Goal: Obtain resource: Download file/media

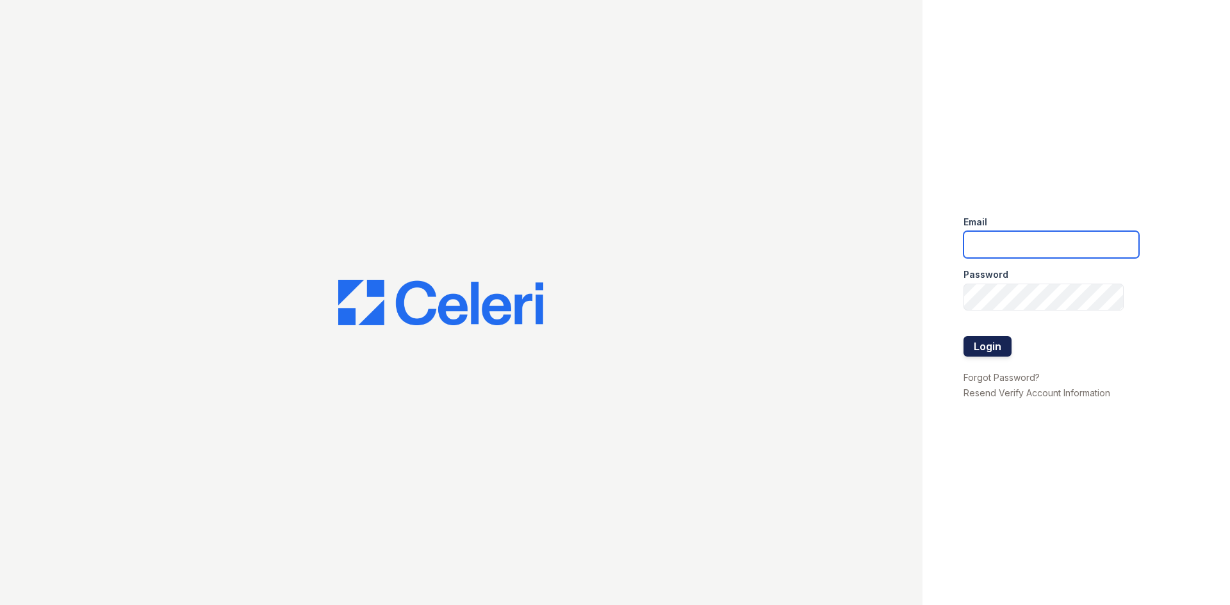
type input "[PERSON_NAME][EMAIL_ADDRESS][PERSON_NAME][DOMAIN_NAME]"
click at [995, 347] on button "Login" at bounding box center [987, 346] width 48 height 20
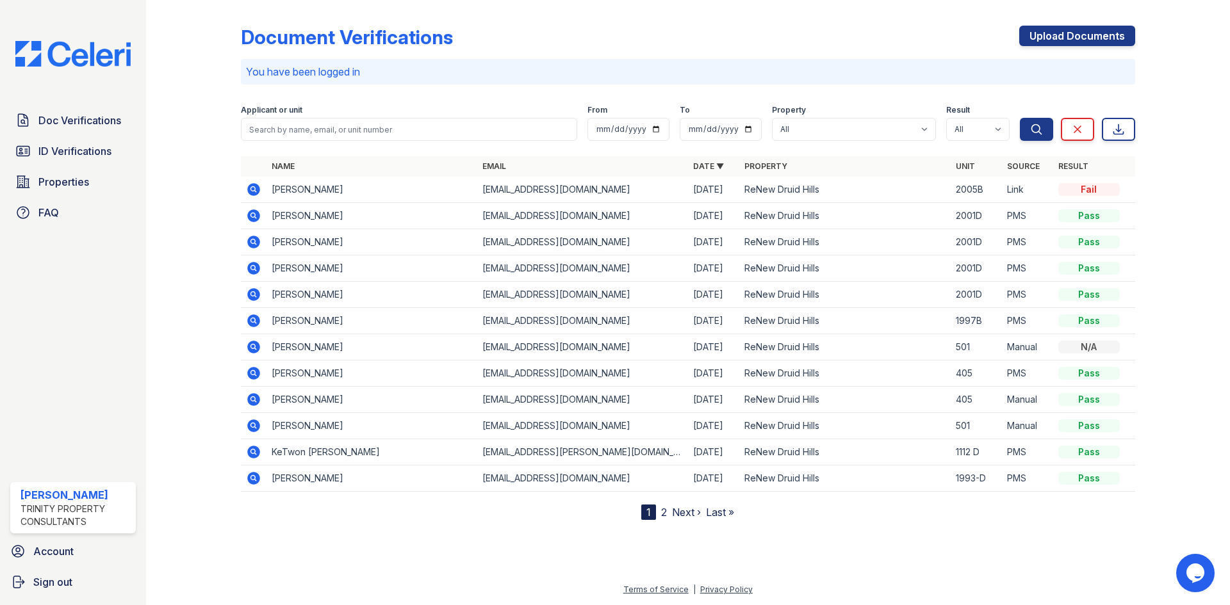
click at [254, 188] on icon at bounding box center [252, 188] width 3 height 3
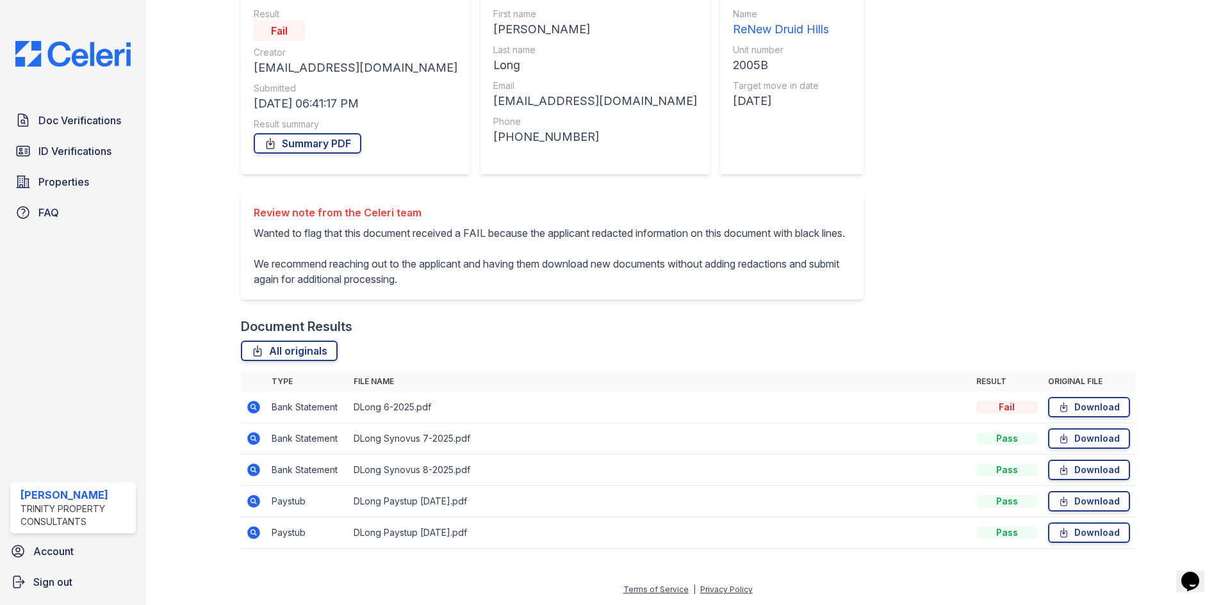
scroll to position [138, 0]
click at [1070, 409] on link "Download" at bounding box center [1089, 407] width 82 height 20
click at [79, 147] on span "ID Verifications" at bounding box center [74, 150] width 73 height 15
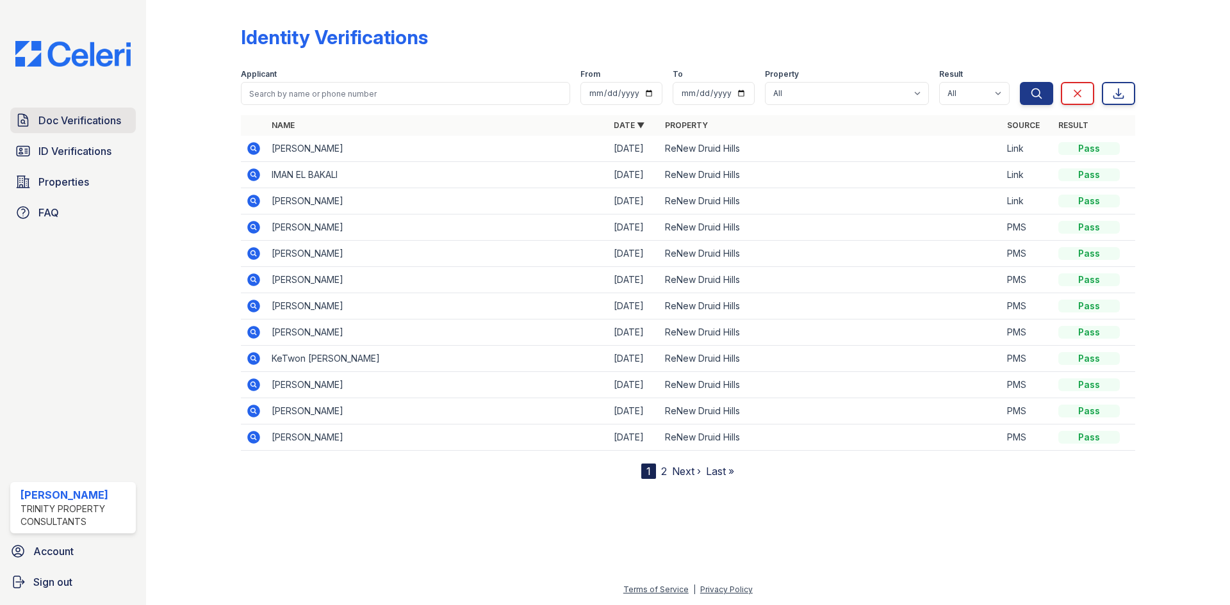
click at [52, 120] on span "Doc Verifications" at bounding box center [79, 120] width 83 height 15
